Goal: Task Accomplishment & Management: Complete application form

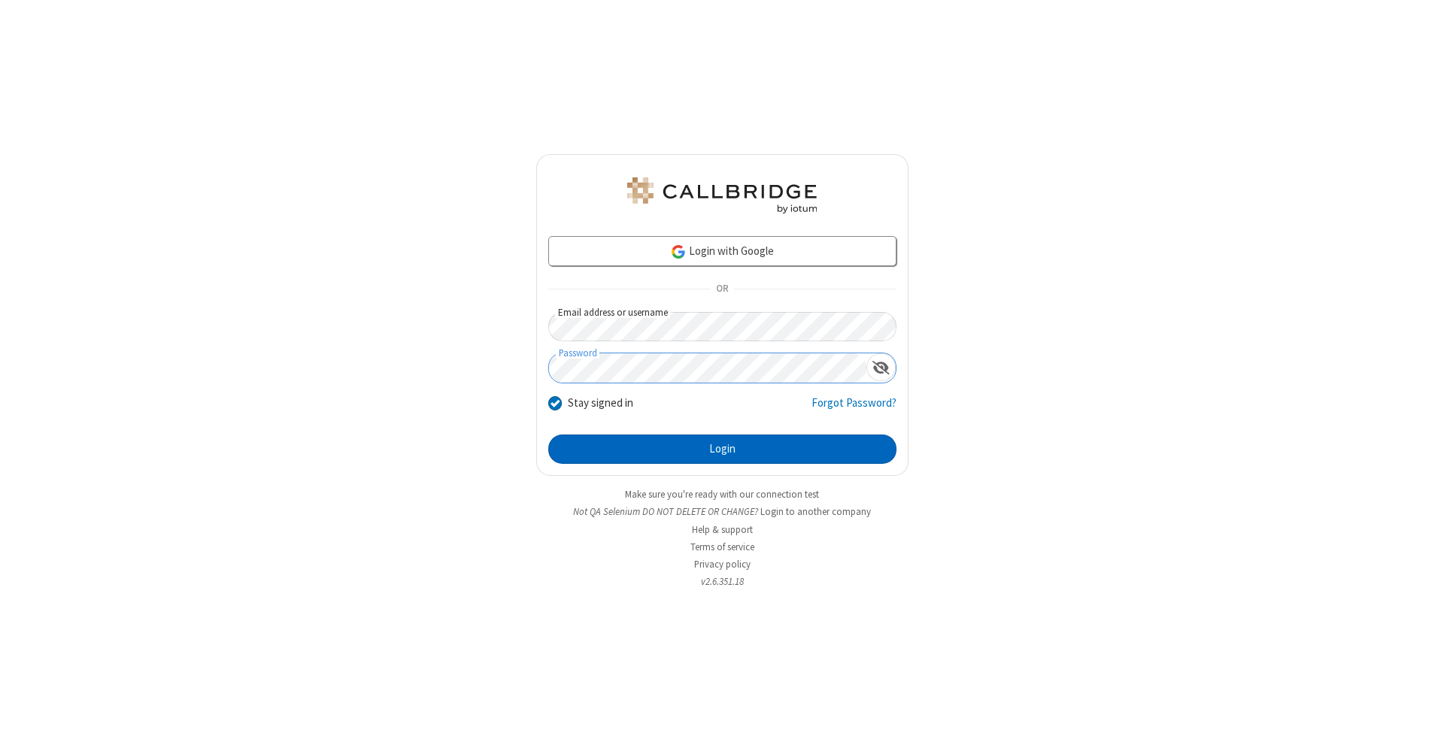
click at [722, 450] on button "Login" at bounding box center [722, 450] width 348 height 30
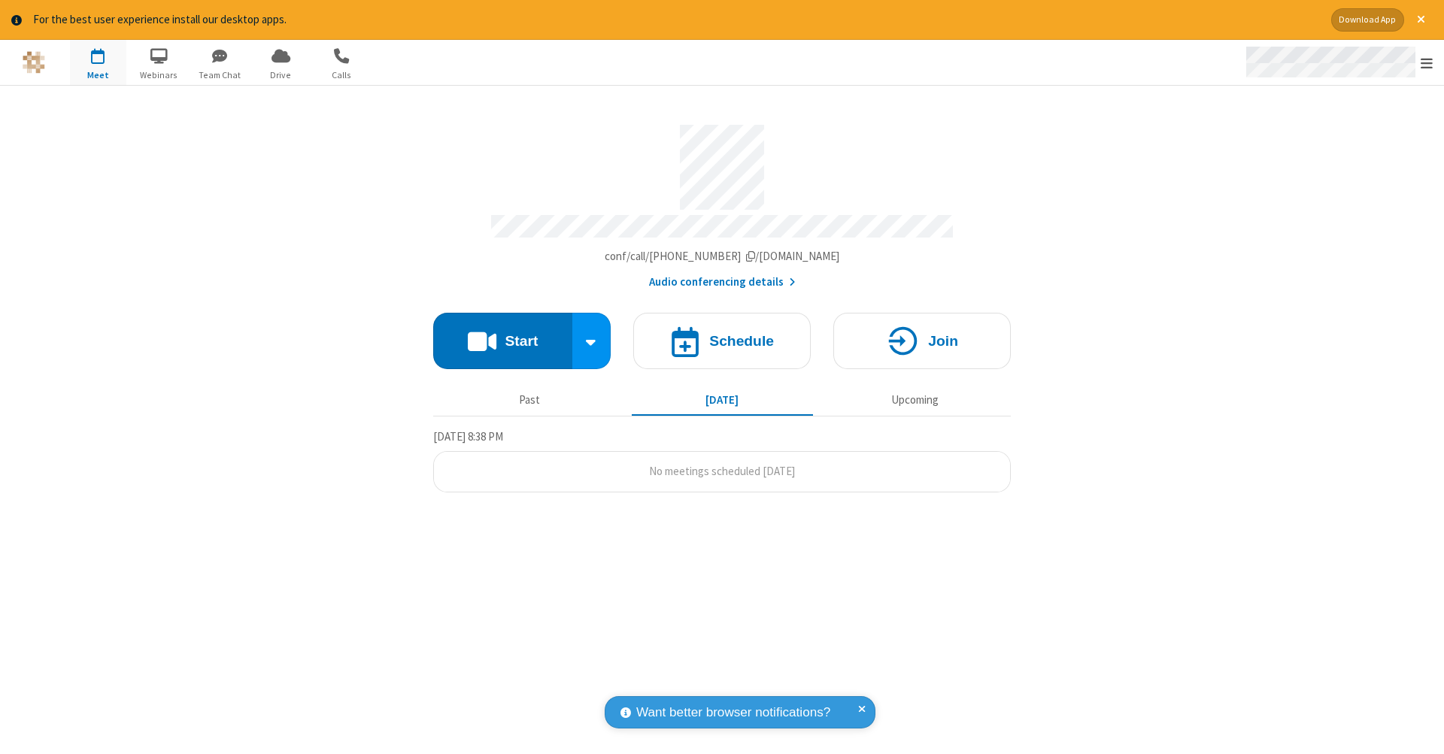
click at [1426, 63] on span "Open menu" at bounding box center [1426, 63] width 12 height 15
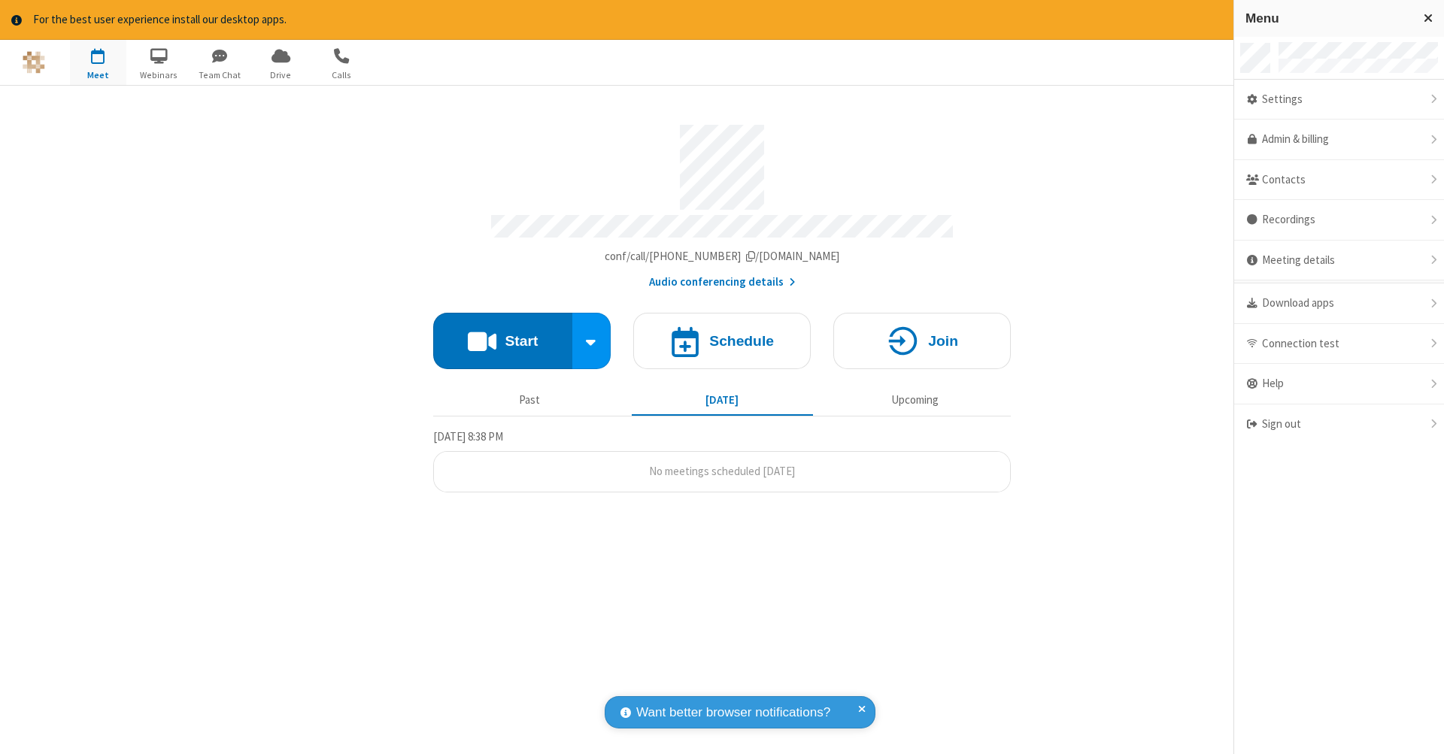
click at [98, 62] on span "button" at bounding box center [98, 56] width 56 height 26
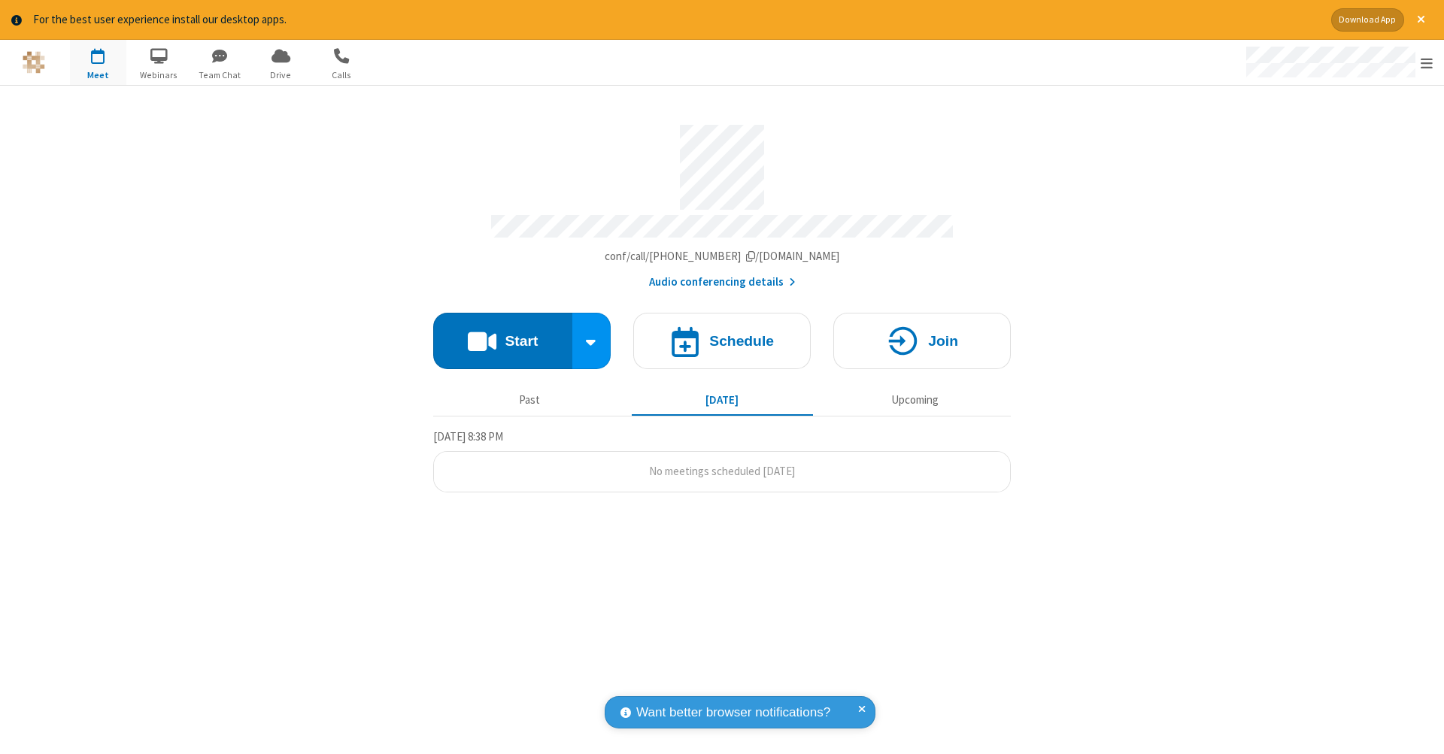
click at [98, 62] on span "button" at bounding box center [98, 56] width 56 height 26
click at [722, 334] on h4 "Schedule" at bounding box center [741, 341] width 65 height 14
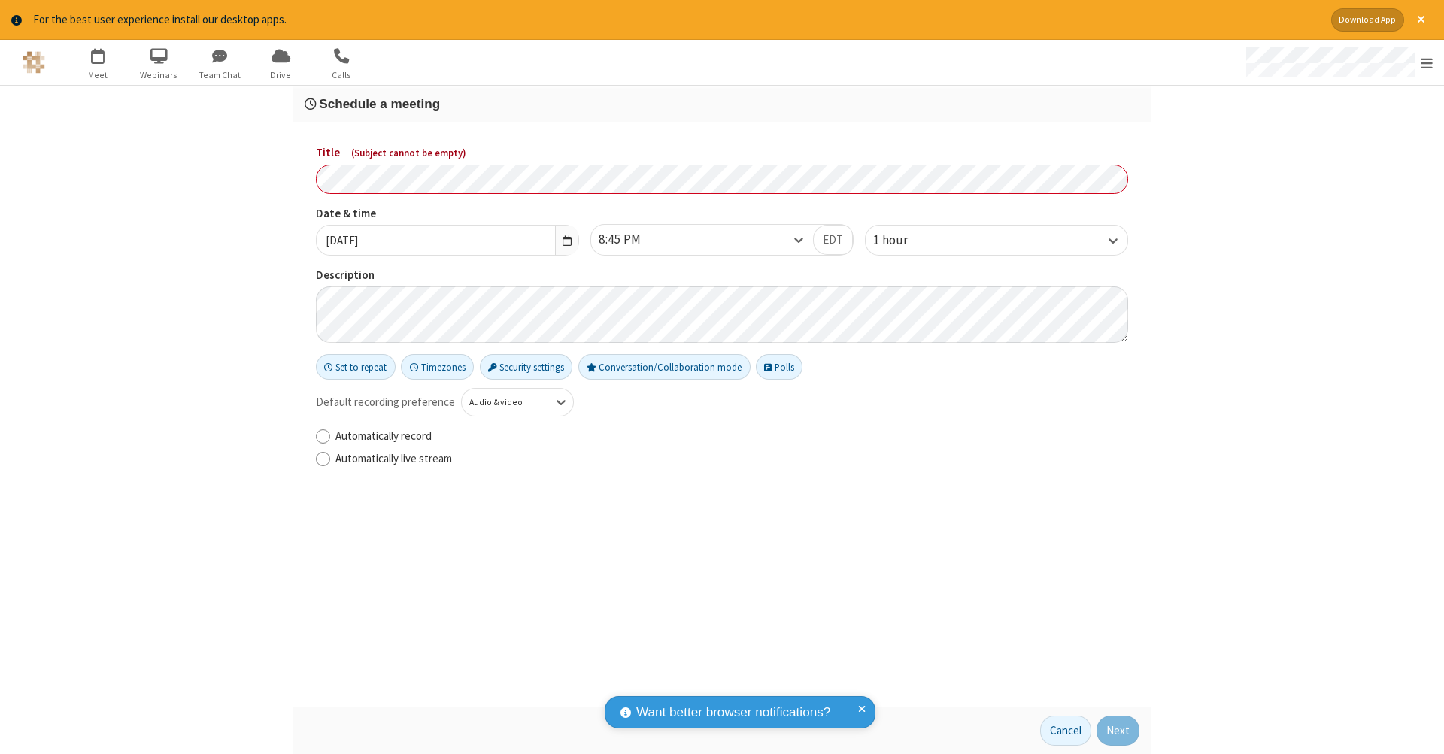
click at [722, 103] on h3 "Schedule a meeting" at bounding box center [722, 104] width 835 height 14
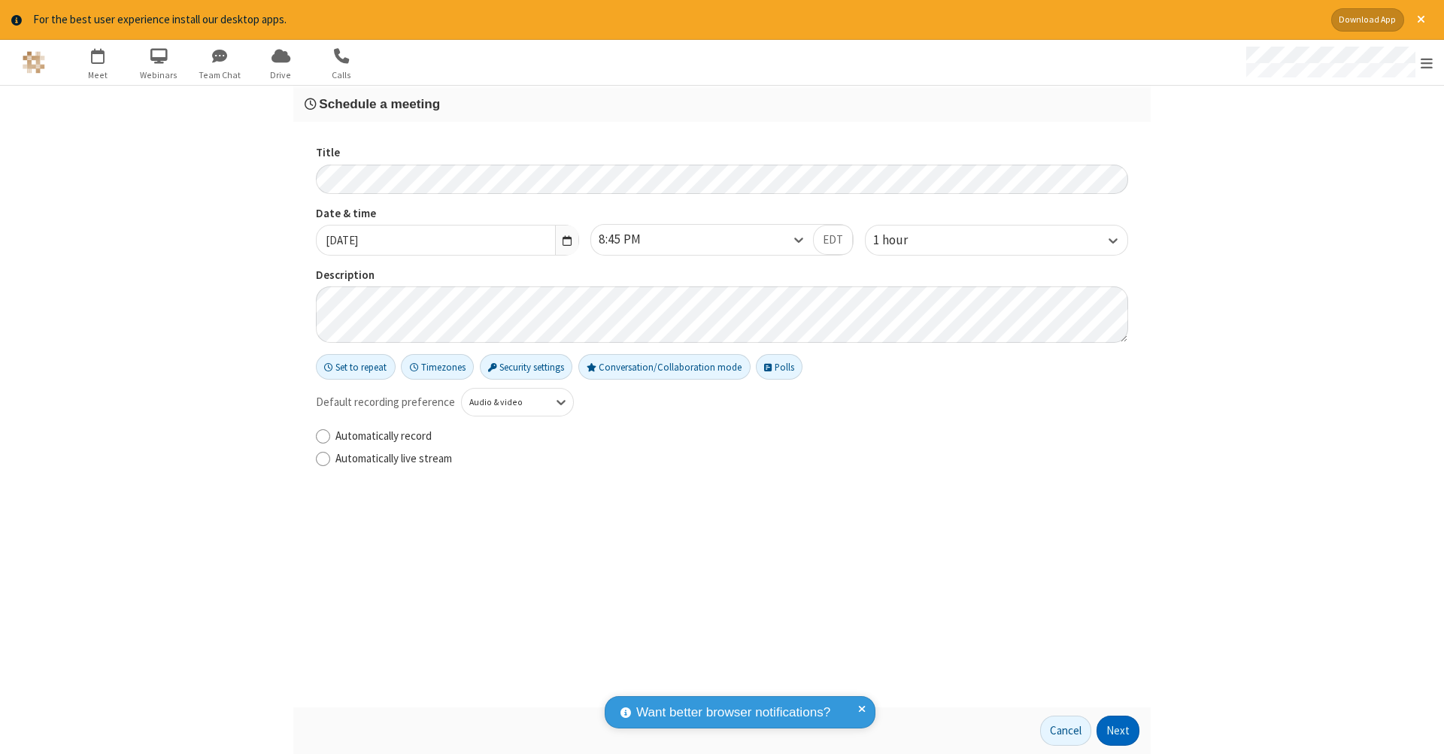
click at [1118, 731] on button "Next" at bounding box center [1117, 731] width 43 height 30
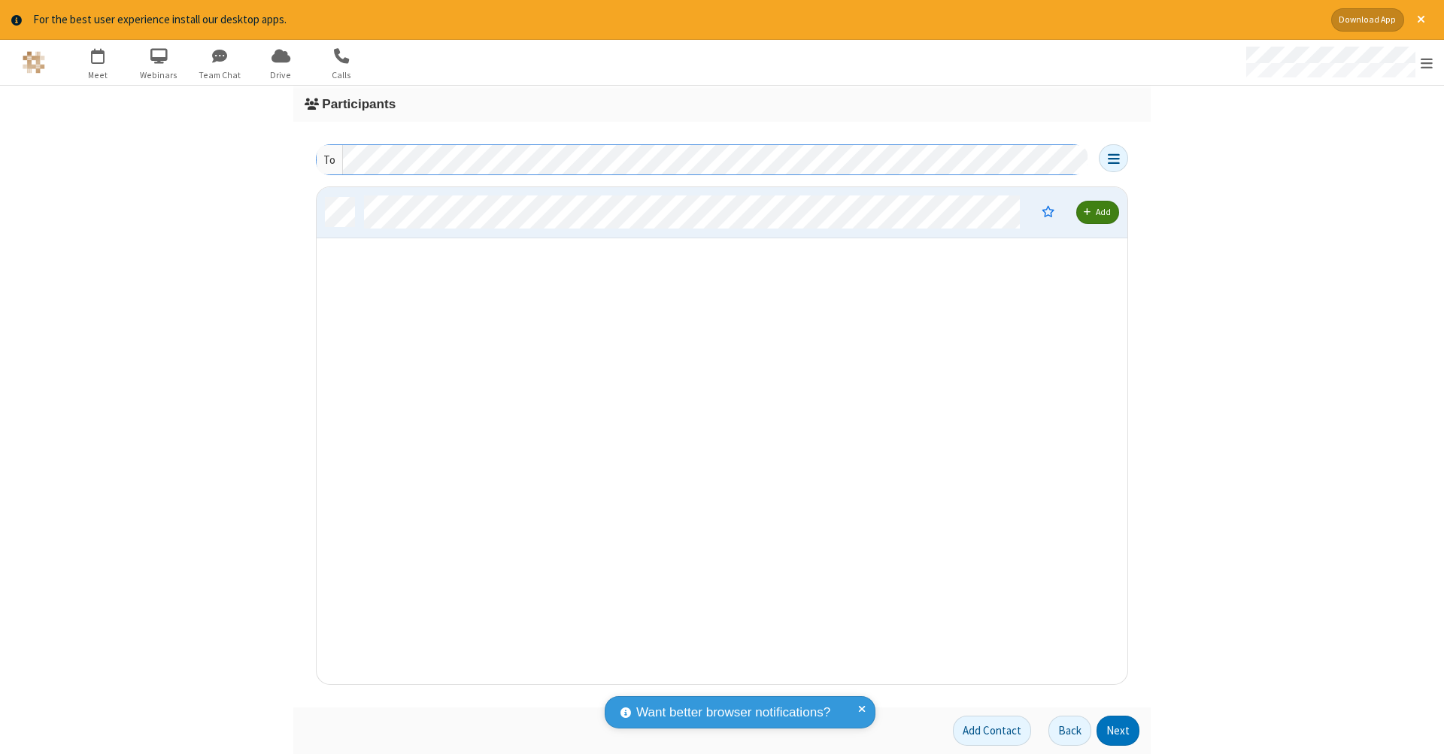
scroll to position [486, 799]
click at [1118, 731] on button "Next" at bounding box center [1117, 731] width 43 height 30
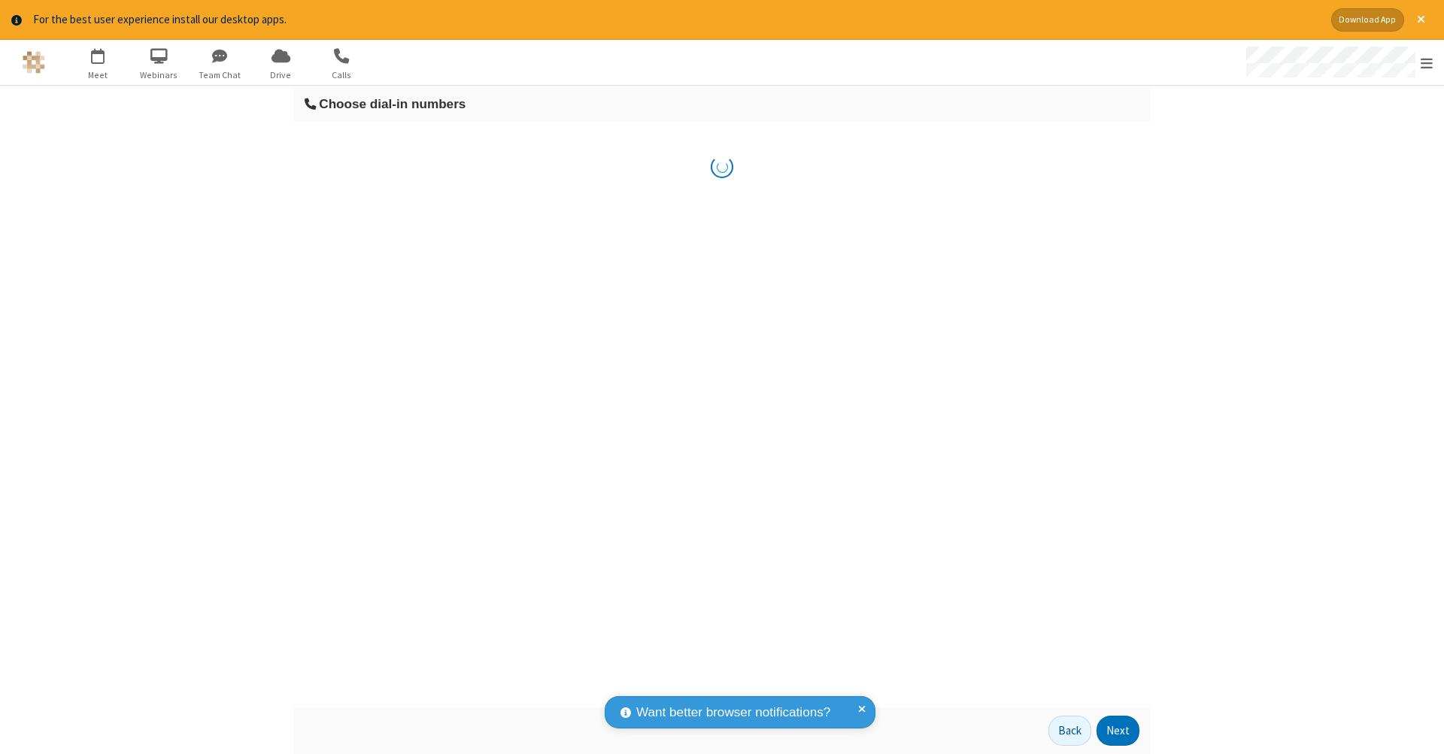
click at [1118, 731] on button "Next" at bounding box center [1117, 731] width 43 height 30
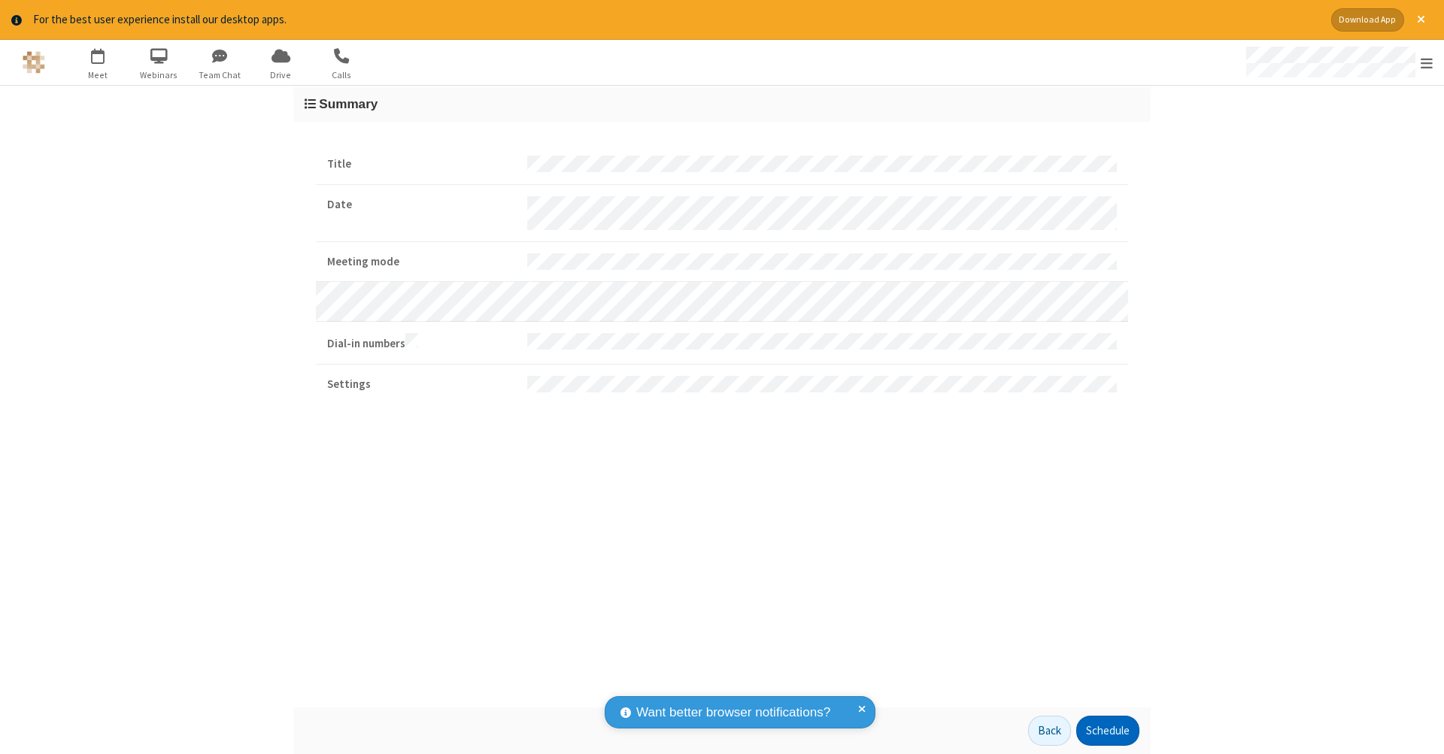
click at [1107, 731] on button "Schedule" at bounding box center [1107, 731] width 63 height 30
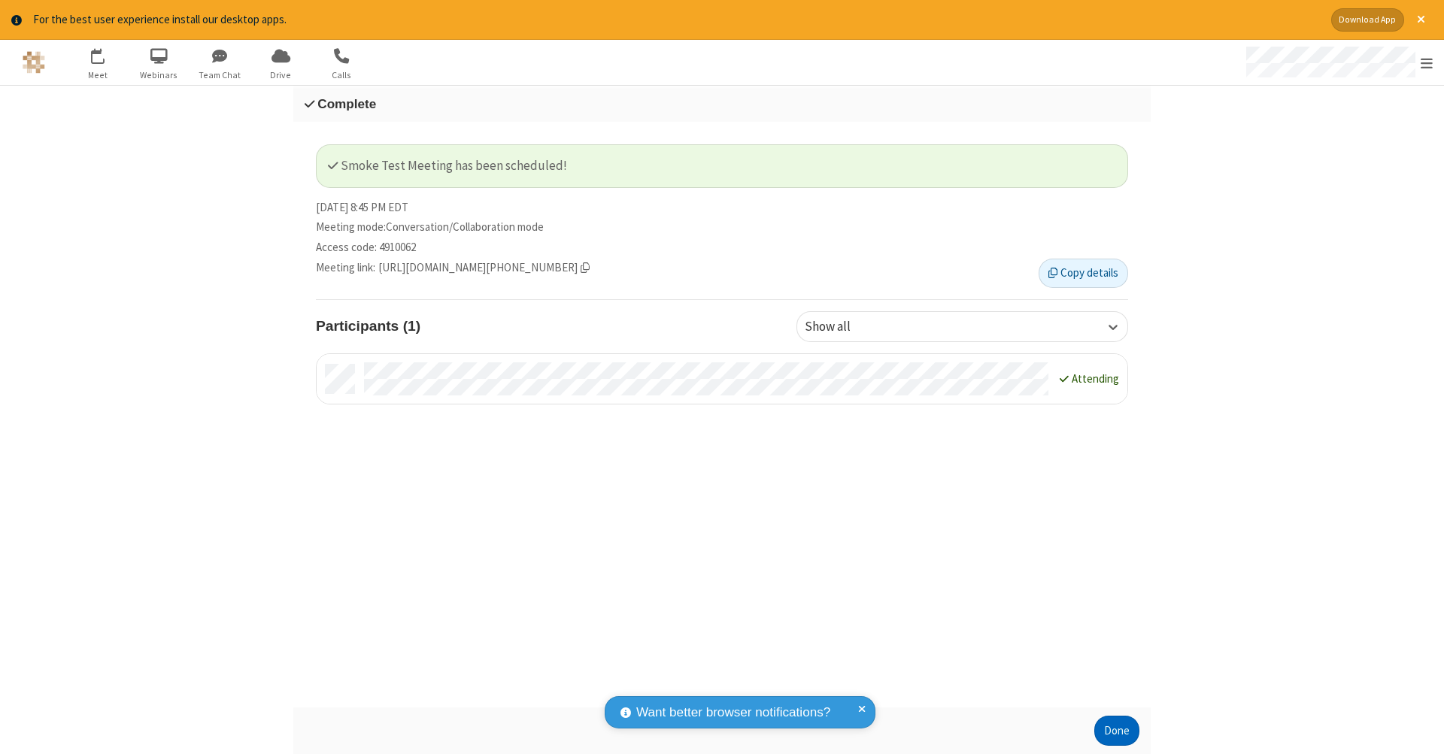
click at [1117, 731] on button "Done" at bounding box center [1116, 731] width 45 height 30
